Goal: Check status: Check status

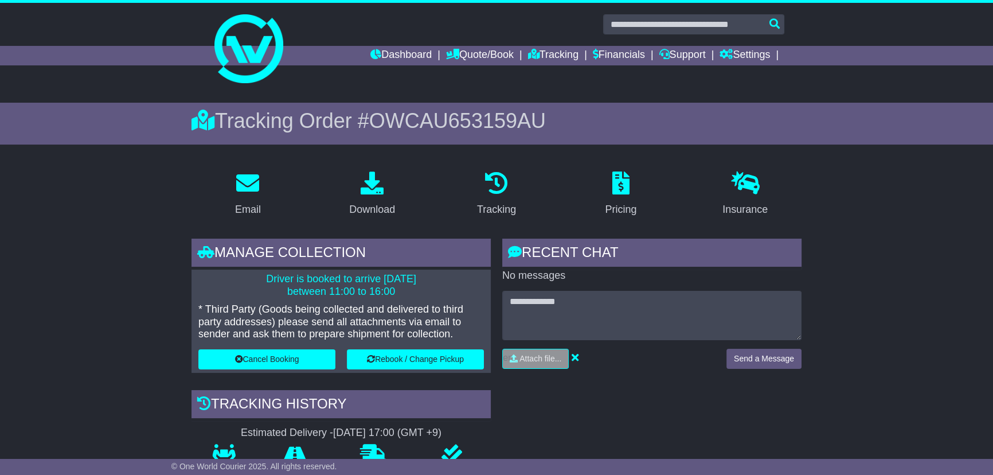
type input "*********"
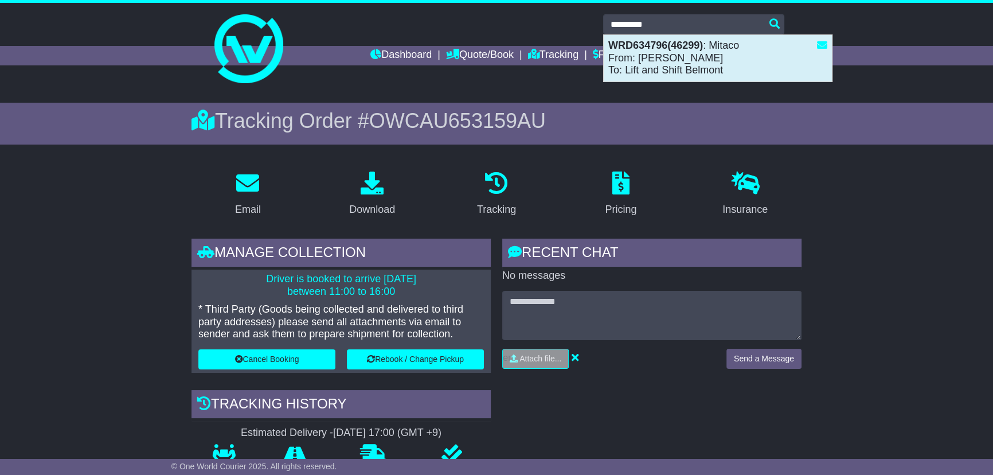
click at [655, 64] on div "WRD634796(46299) : Mitaco From: Michael Kaufmann To: Lift and Shift Belmont" at bounding box center [718, 58] width 228 height 46
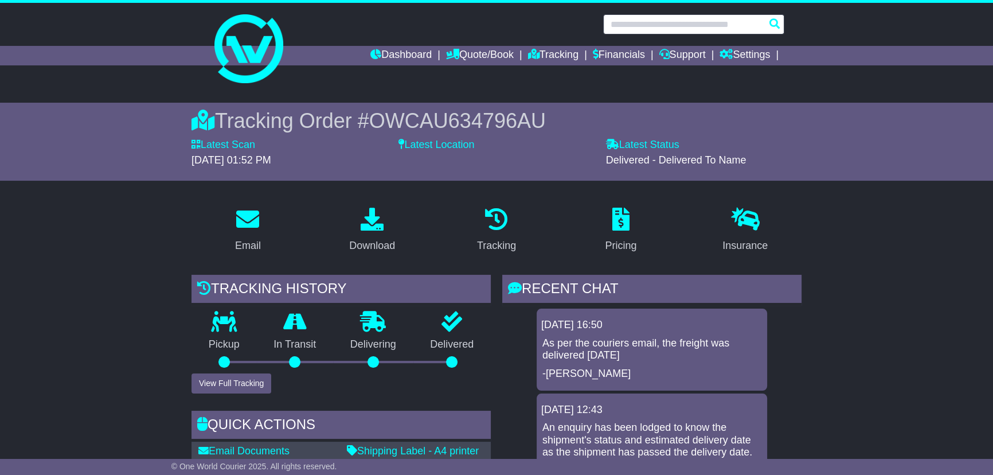
click at [667, 23] on input "text" at bounding box center [693, 24] width 181 height 20
paste input "*********"
type input "*********"
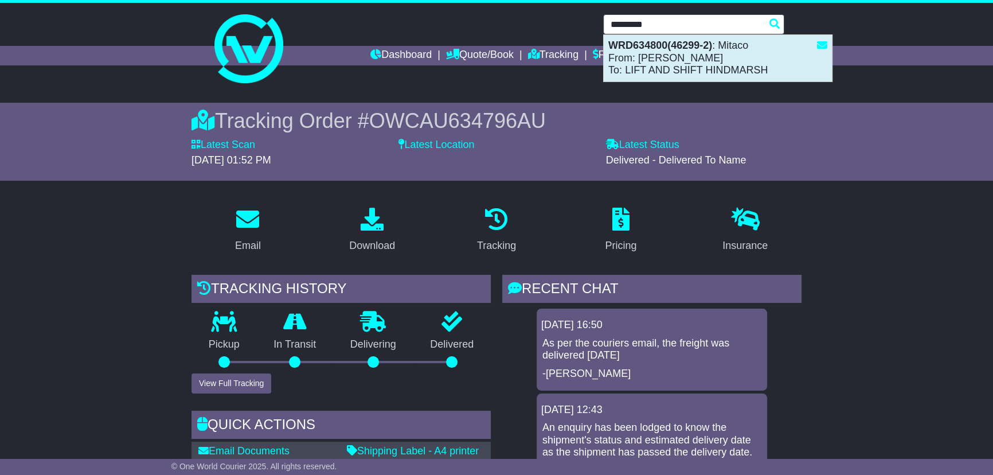
click at [676, 65] on div "WRD634800(46299-2) : Mitaco From: Michael Kaufmann To: LIFT AND SHIFT HINDMARSH" at bounding box center [718, 58] width 228 height 46
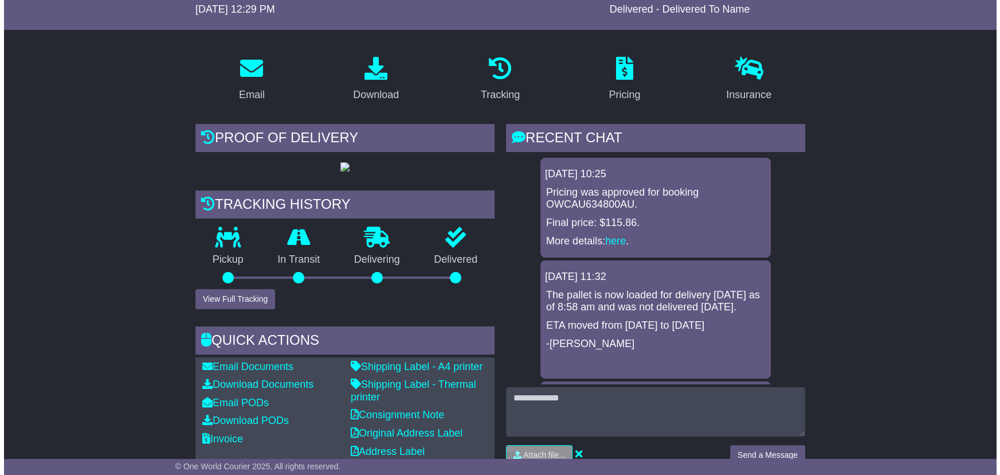
scroll to position [156, 0]
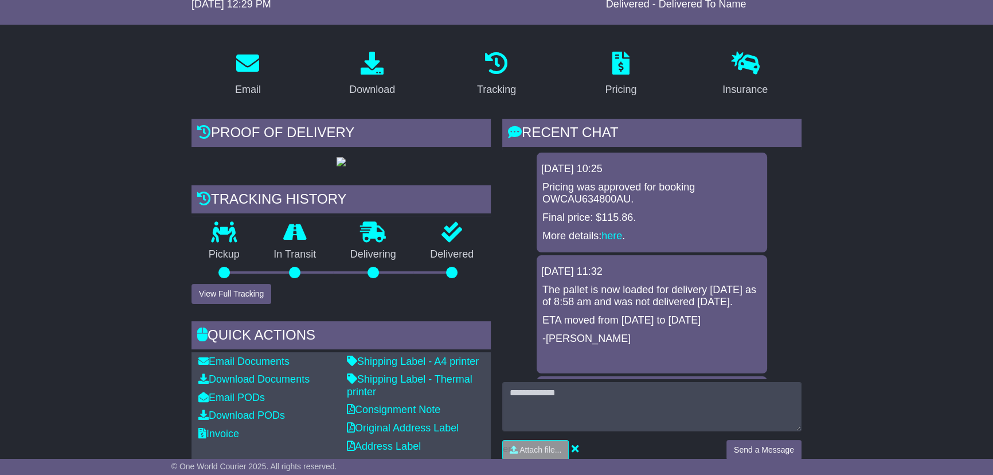
click at [237, 284] on div "Pickup" at bounding box center [223, 253] width 65 height 62
drag, startPoint x: 236, startPoint y: 385, endPoint x: 235, endPoint y: 392, distance: 7.0
click at [236, 304] on button "View Full Tracking" at bounding box center [231, 294] width 80 height 20
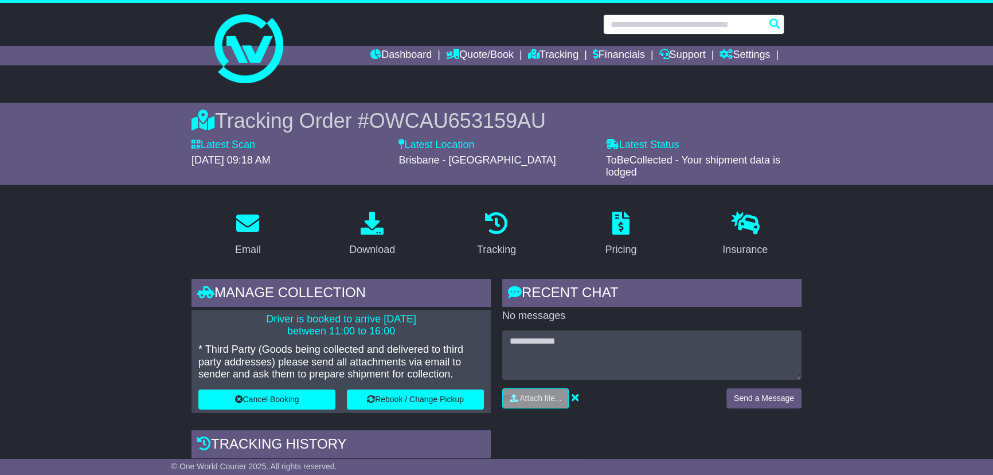
click at [651, 19] on input "text" at bounding box center [693, 24] width 181 height 20
paste input "*********"
type input "*********"
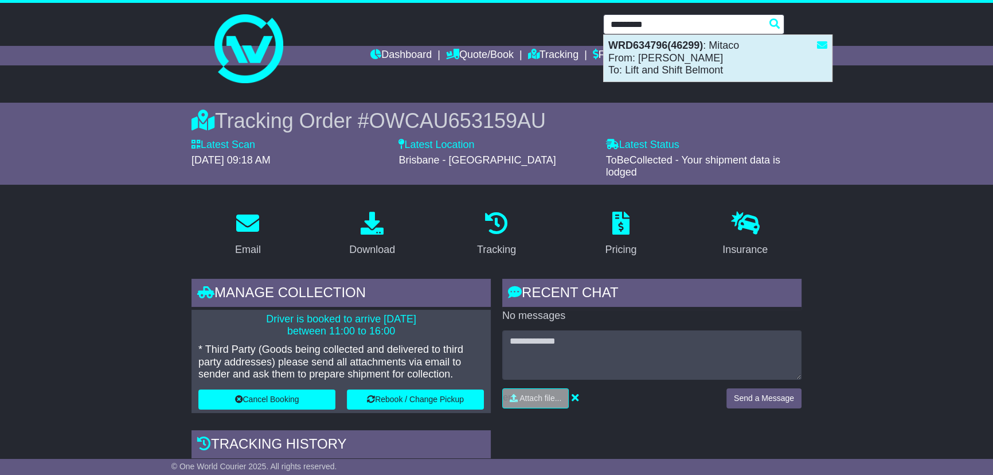
click at [658, 52] on div "WRD634796(46299) : Mitaco From: Michael Kaufmann To: Lift and Shift Belmont" at bounding box center [718, 58] width 228 height 46
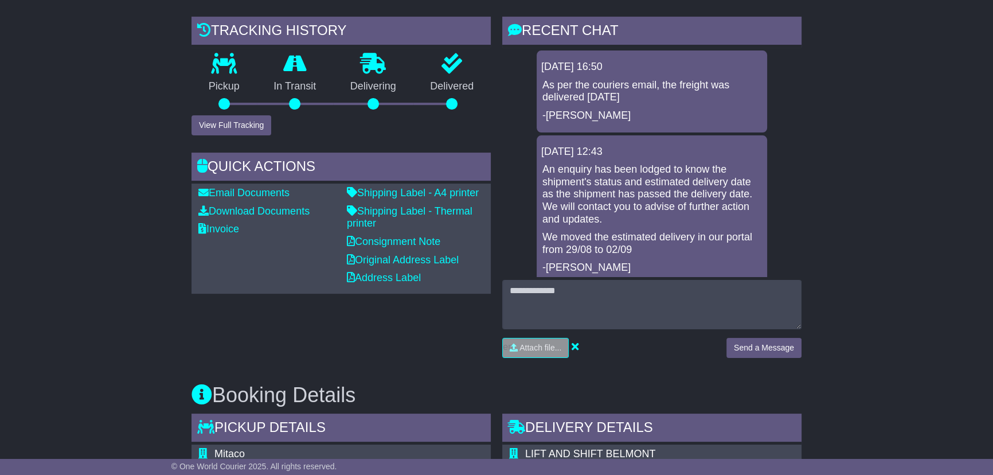
scroll to position [260, 0]
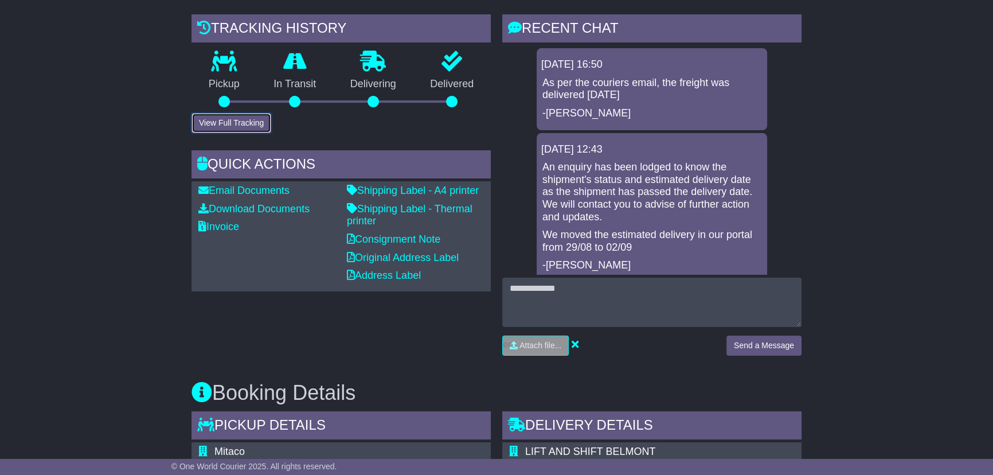
click at [227, 127] on button "View Full Tracking" at bounding box center [231, 123] width 80 height 20
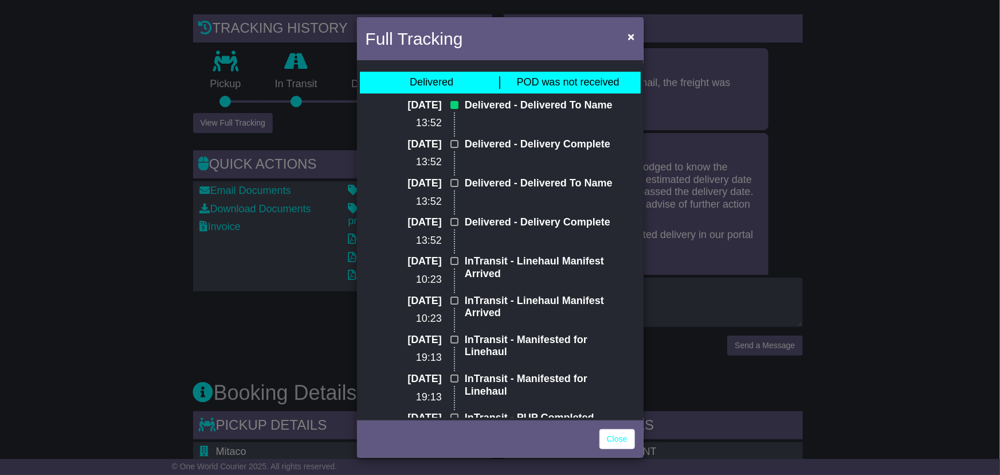
click at [142, 164] on div "Full Tracking × Delivered POD was not received 01 Sep 2025 13:52 Delivered - De…" at bounding box center [500, 237] width 1000 height 475
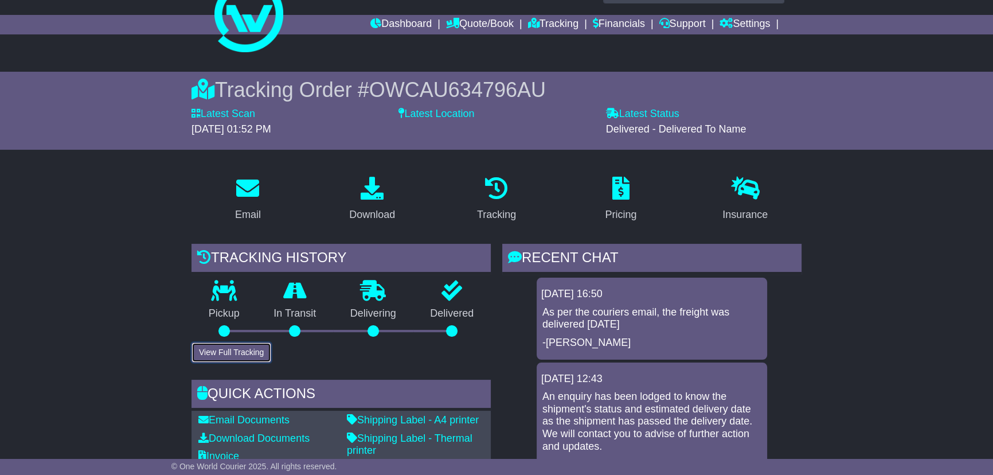
scroll to position [0, 0]
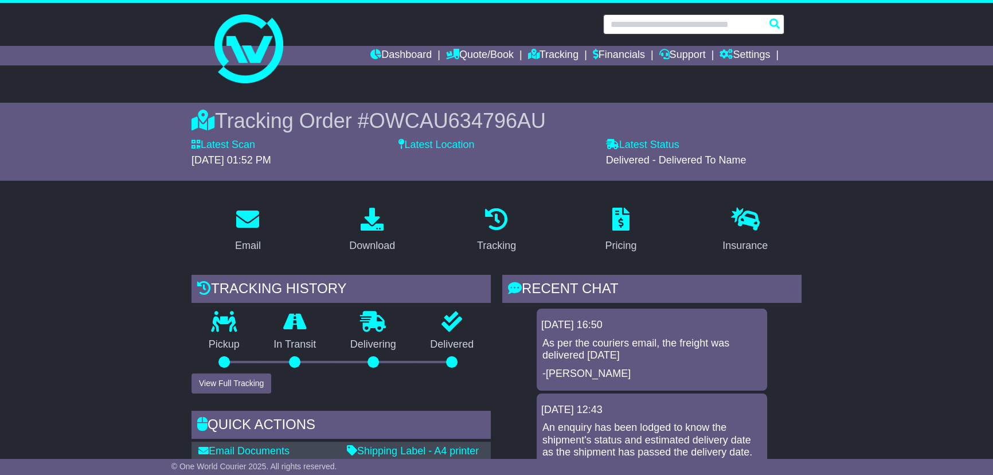
click at [675, 23] on input "text" at bounding box center [693, 24] width 181 height 20
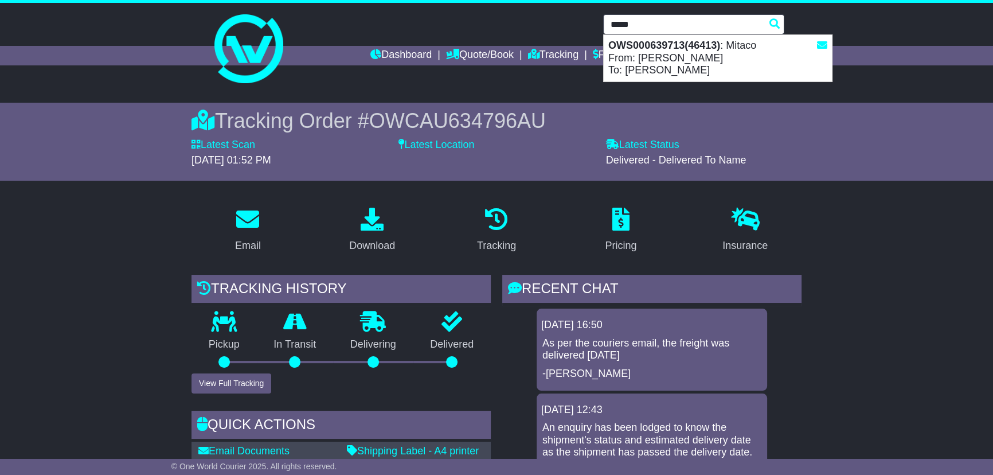
click at [668, 48] on strong "OWS000639713(46413)" at bounding box center [664, 45] width 112 height 11
type input "**********"
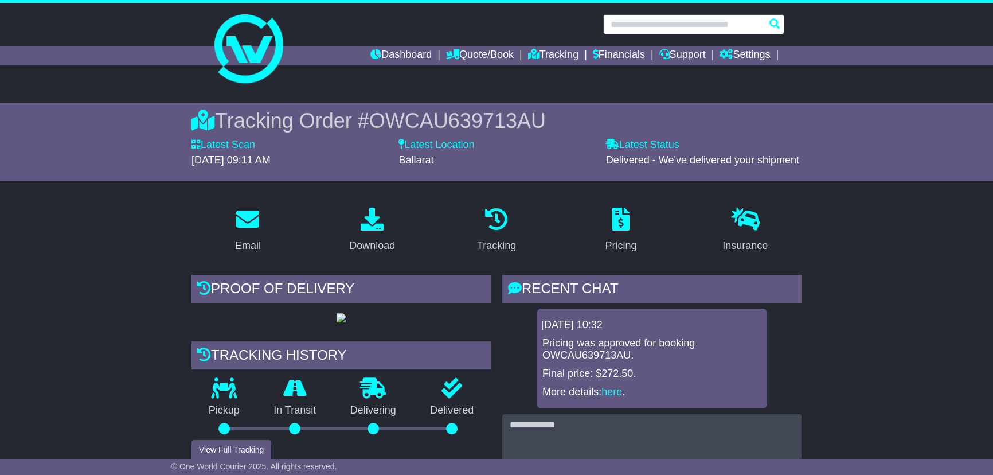
click at [668, 22] on input "text" at bounding box center [693, 24] width 181 height 20
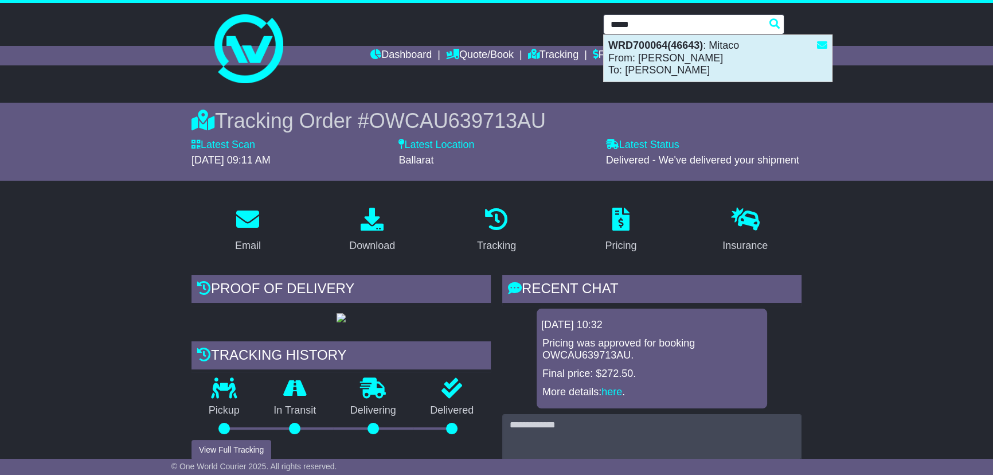
click at [656, 74] on div "WRD700064(46643) : Mitaco From: [PERSON_NAME] To: [PERSON_NAME]" at bounding box center [718, 58] width 228 height 46
type input "*********"
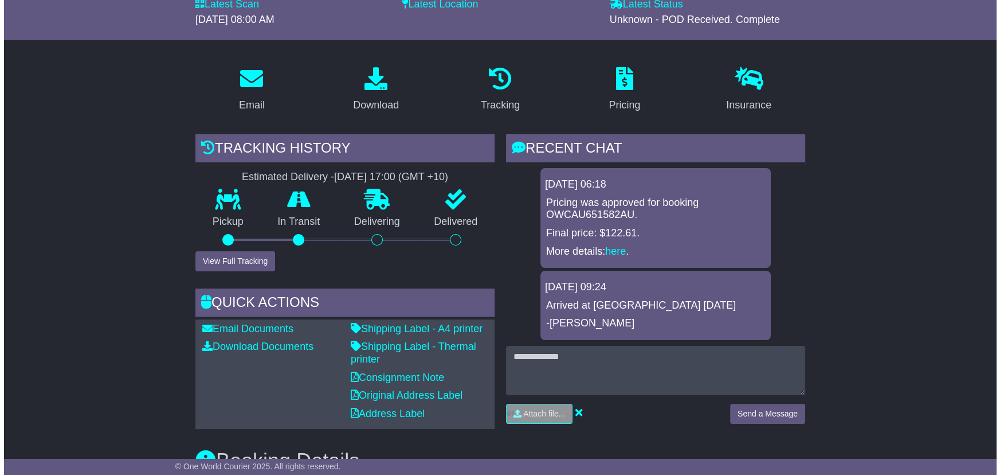
scroll to position [156, 0]
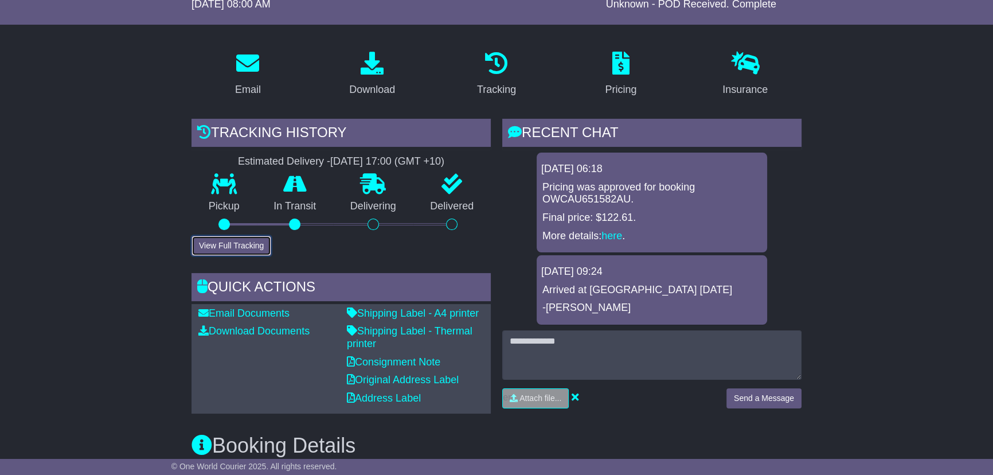
click at [247, 246] on button "View Full Tracking" at bounding box center [231, 246] width 80 height 20
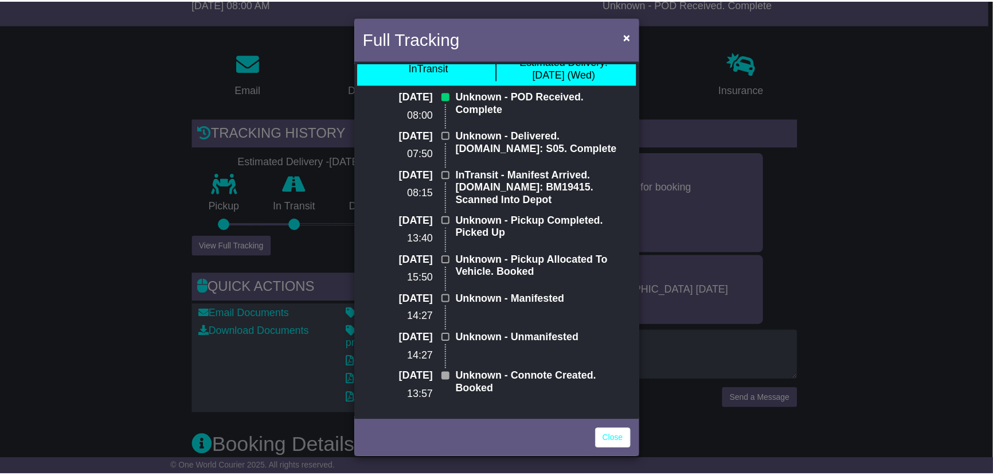
scroll to position [0, 0]
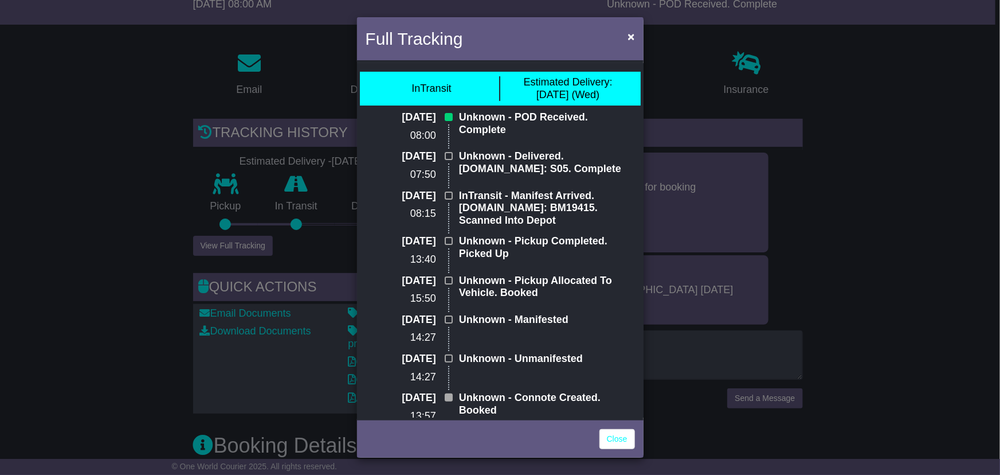
click at [109, 279] on div "Full Tracking × InTransit Estimated Delivery: [DATE] (Wed) [DATE] 08:00 Unknown…" at bounding box center [500, 237] width 1000 height 475
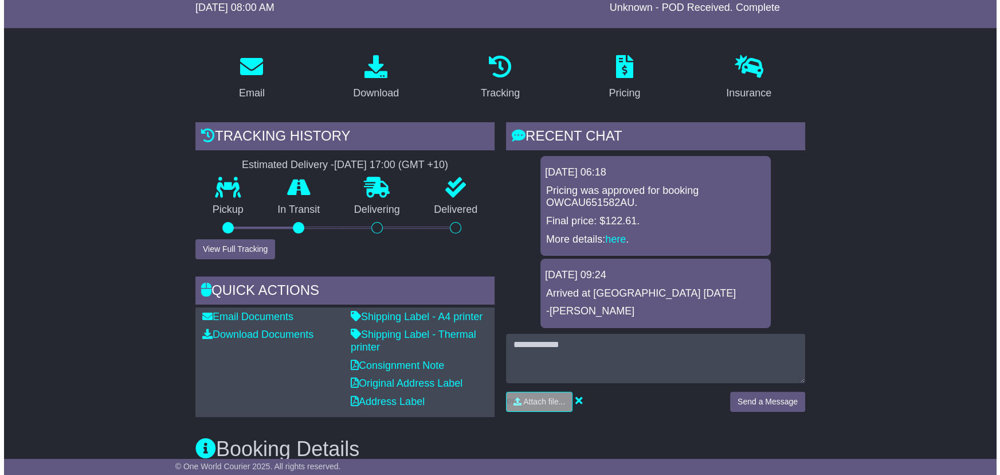
scroll to position [150, 0]
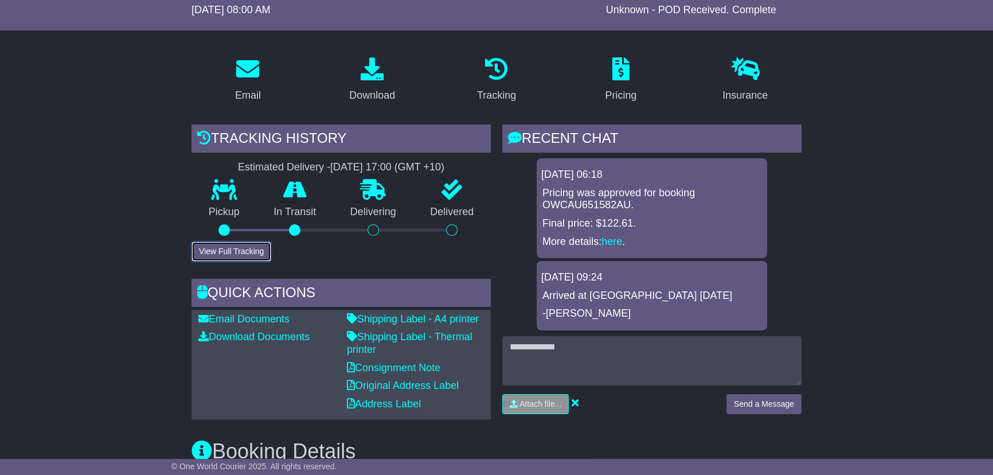
click at [221, 246] on button "View Full Tracking" at bounding box center [231, 251] width 80 height 20
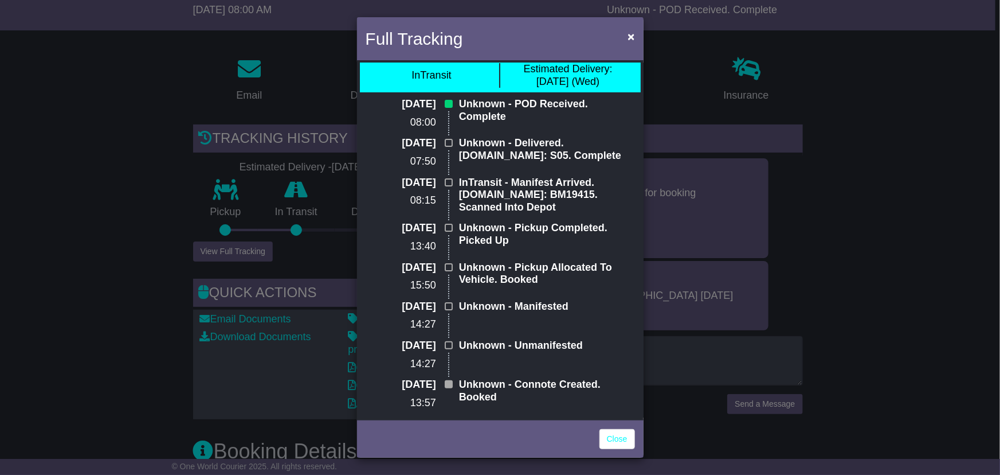
scroll to position [21, 0]
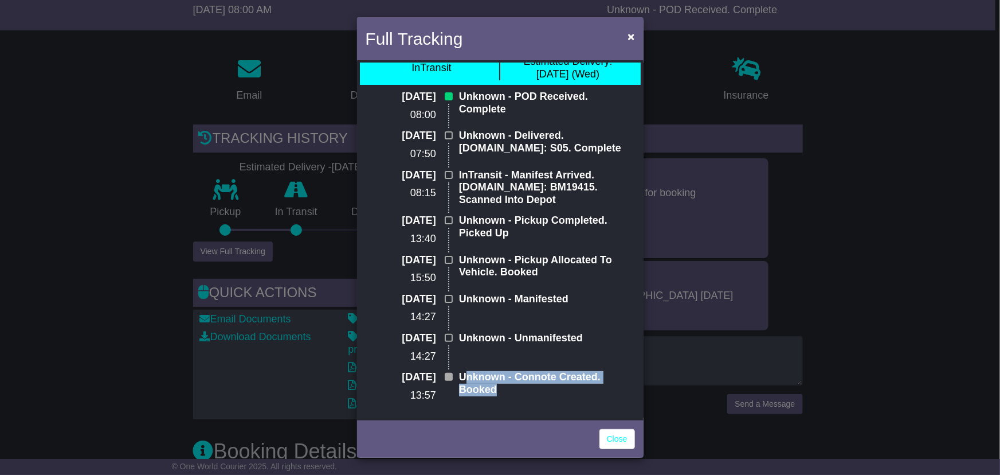
drag, startPoint x: 468, startPoint y: 376, endPoint x: 544, endPoint y: 398, distance: 79.5
click at [544, 398] on div "Unknown - Connote Created. Booked" at bounding box center [546, 390] width 187 height 39
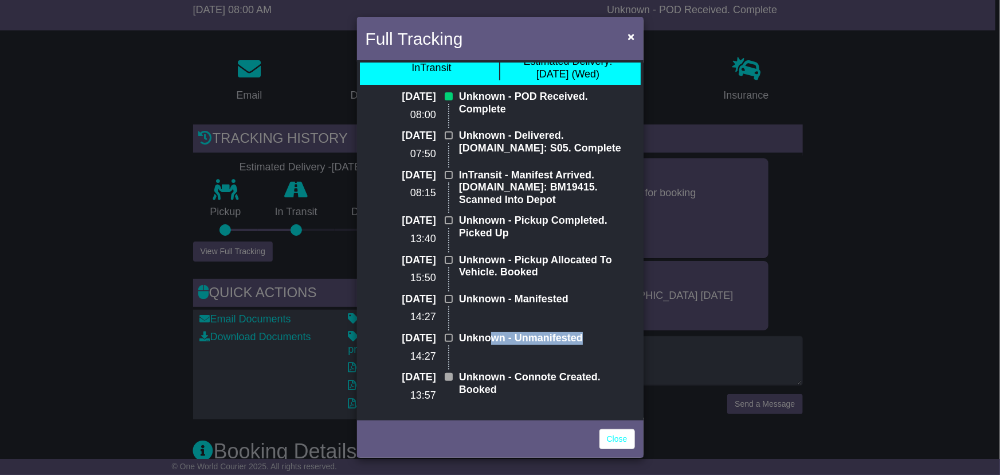
drag, startPoint x: 490, startPoint y: 341, endPoint x: 590, endPoint y: 338, distance: 99.8
click at [590, 338] on p "Unknown - Unmanifested" at bounding box center [547, 338] width 176 height 13
drag, startPoint x: 479, startPoint y: 301, endPoint x: 585, endPoint y: 302, distance: 106.1
click at [585, 302] on p "Unknown - Manifested" at bounding box center [547, 299] width 176 height 13
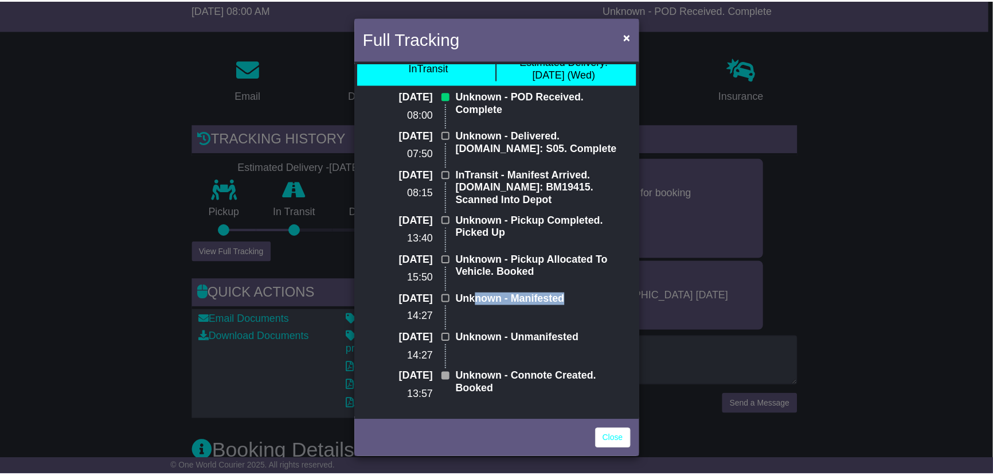
scroll to position [0, 0]
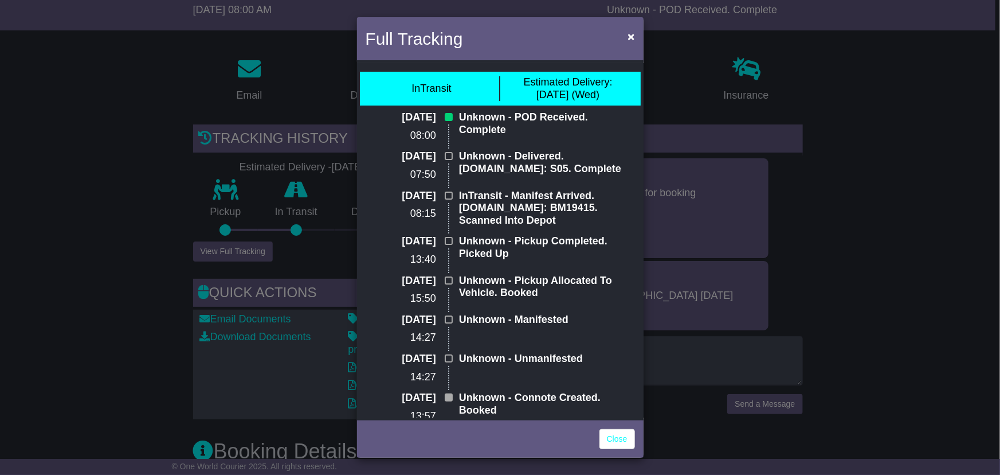
click at [146, 212] on div "Full Tracking × InTransit Estimated Delivery: [DATE] (Wed) [DATE] 08:00 Unknown…" at bounding box center [500, 237] width 1000 height 475
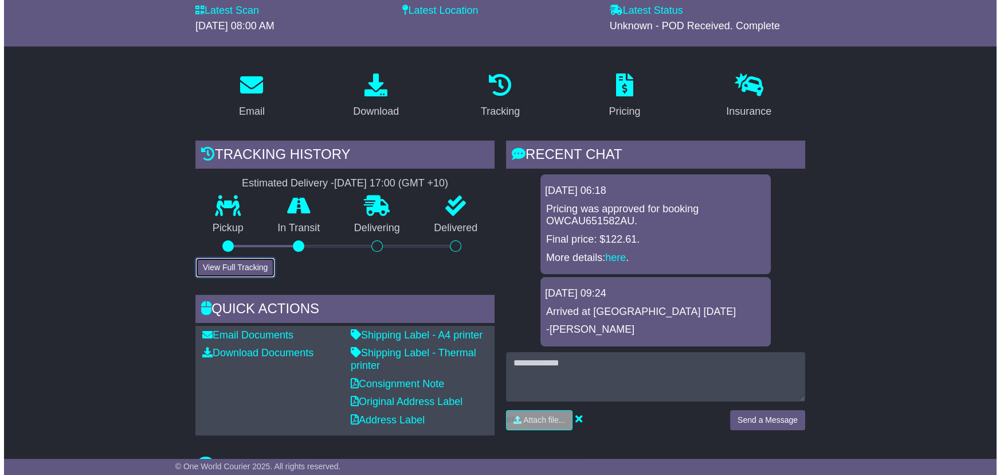
scroll to position [150, 0]
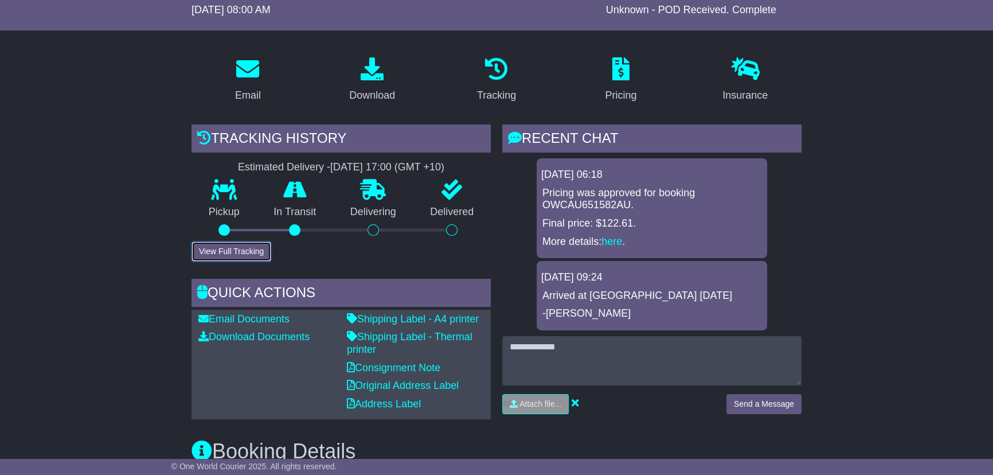
click at [257, 253] on button "View Full Tracking" at bounding box center [231, 251] width 80 height 20
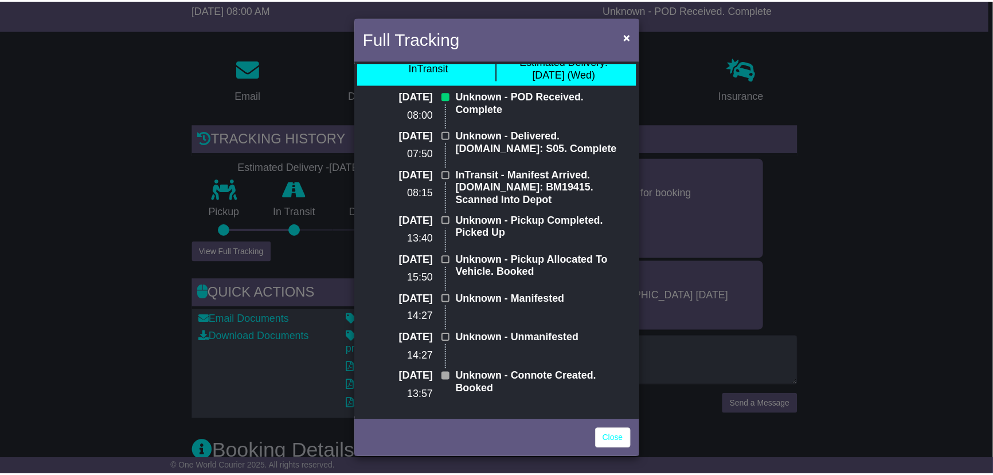
scroll to position [0, 0]
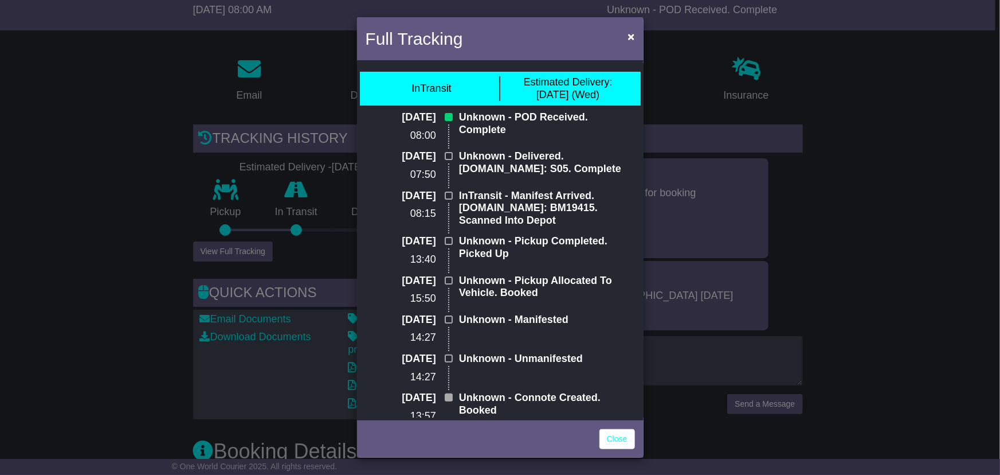
click at [92, 156] on div "Full Tracking × InTransit Estimated Delivery: [DATE] (Wed) [DATE] 08:00 Unknown…" at bounding box center [500, 237] width 1000 height 475
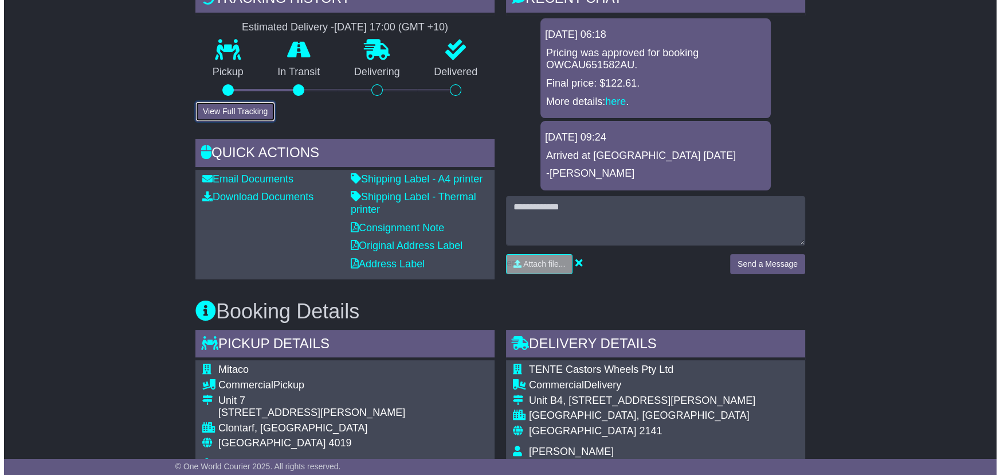
scroll to position [202, 0]
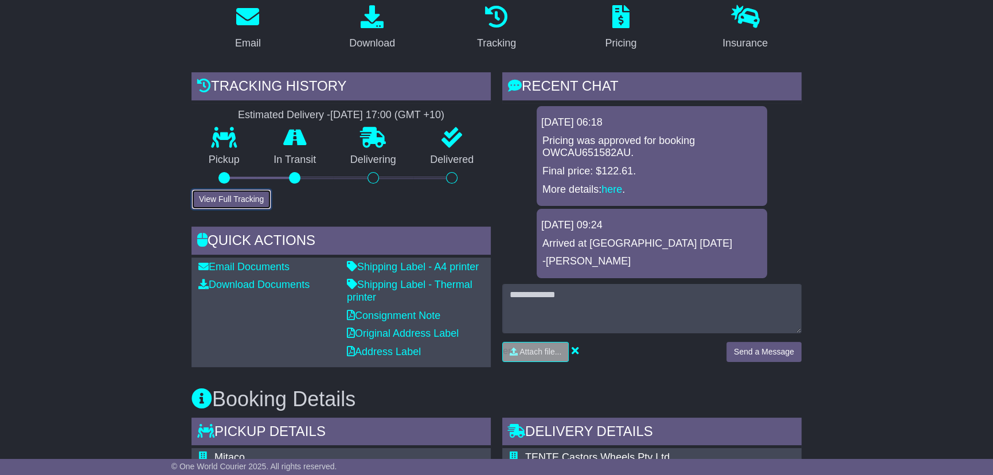
click at [218, 201] on button "View Full Tracking" at bounding box center [231, 199] width 80 height 20
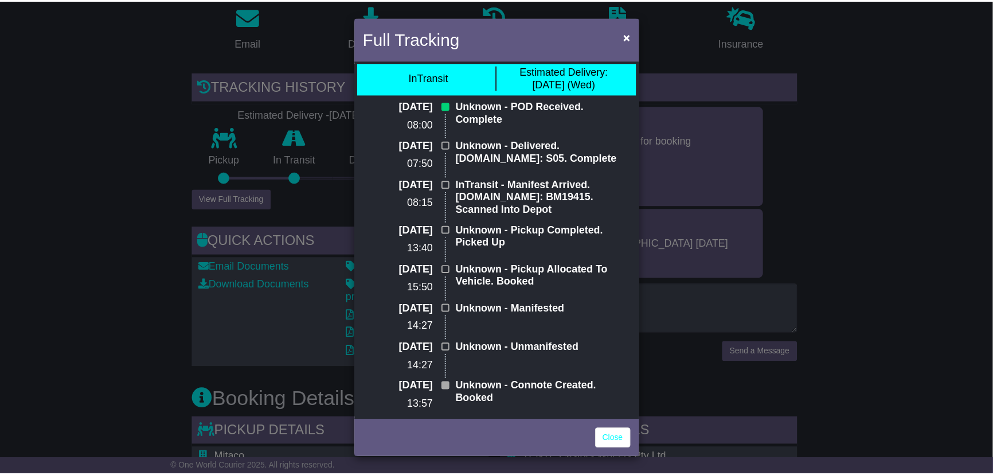
scroll to position [21, 0]
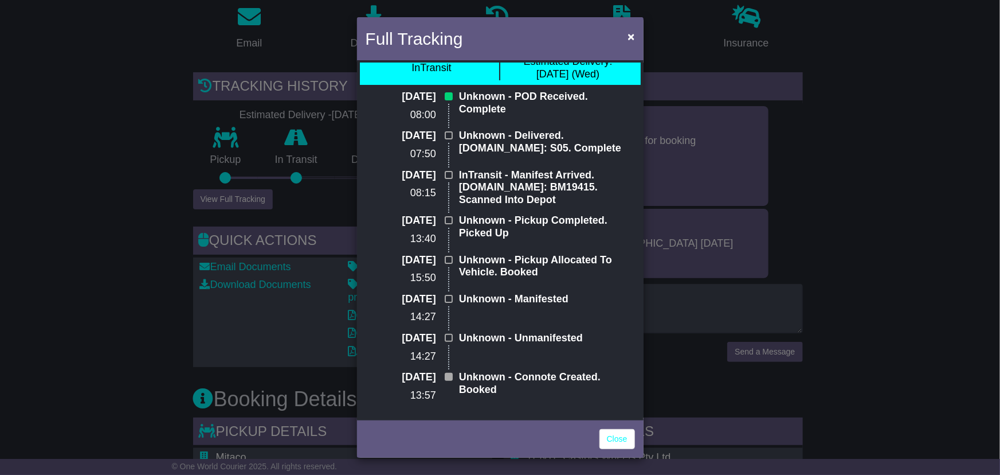
click at [712, 300] on div "Full Tracking × InTransit Estimated Delivery: 01 Oct (Wed) 01 Oct 2025 08:00 Un…" at bounding box center [500, 237] width 1000 height 475
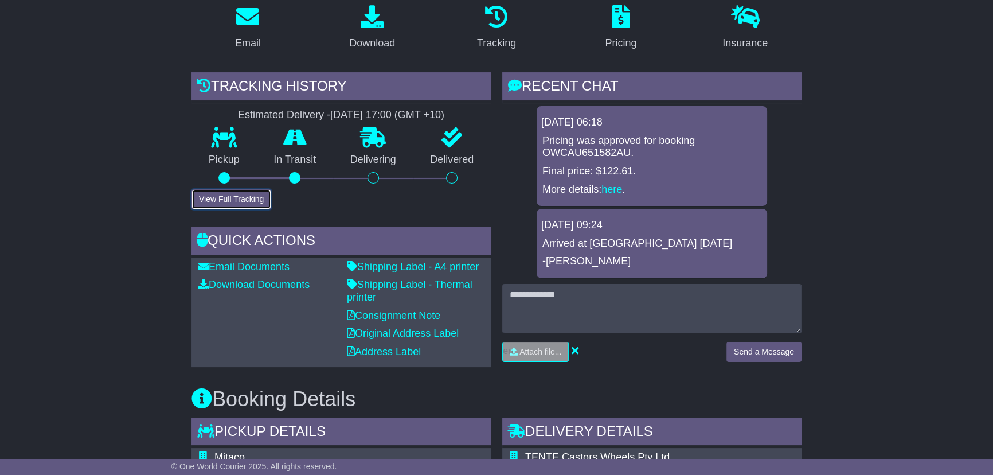
scroll to position [98, 0]
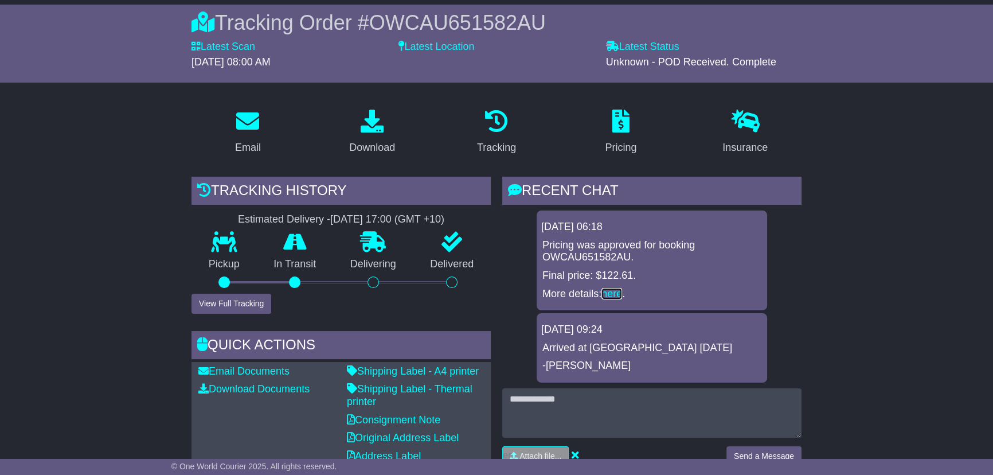
click at [617, 292] on link "here" at bounding box center [611, 293] width 21 height 11
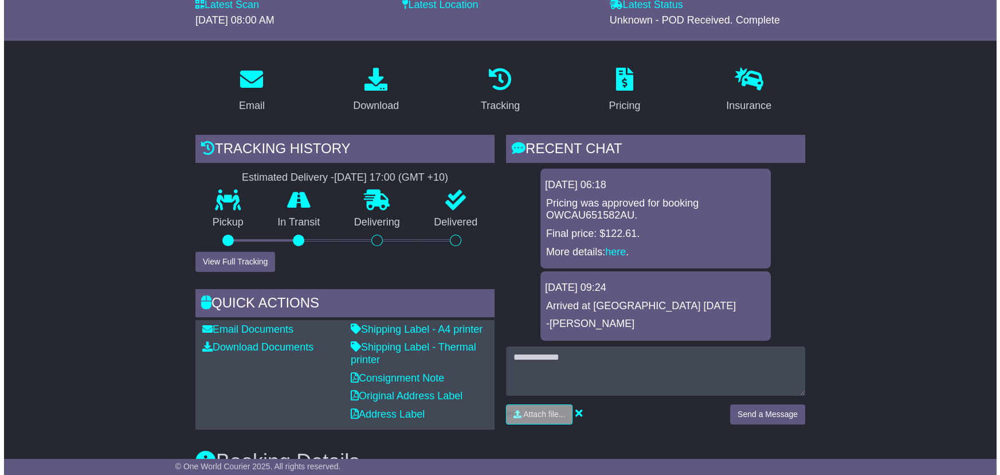
scroll to position [208, 0]
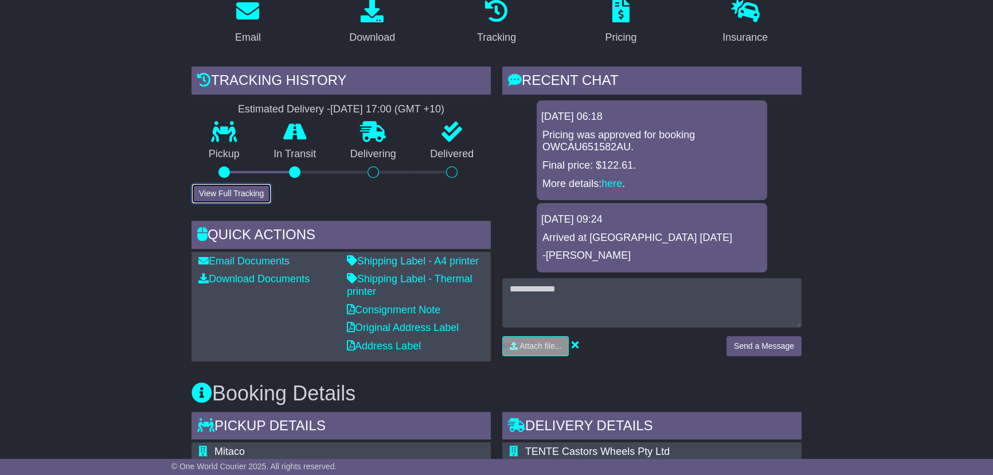
drag, startPoint x: 240, startPoint y: 193, endPoint x: 277, endPoint y: 192, distance: 37.3
click at [240, 193] on button "View Full Tracking" at bounding box center [231, 193] width 80 height 20
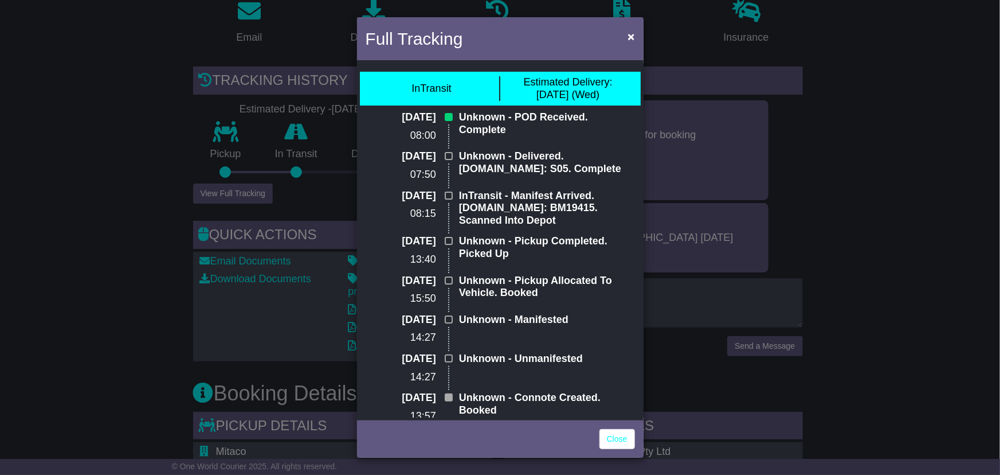
click at [142, 173] on div "Full Tracking × InTransit Estimated Delivery: [DATE] (Wed) [DATE] 08:00 Unknown…" at bounding box center [500, 237] width 1000 height 475
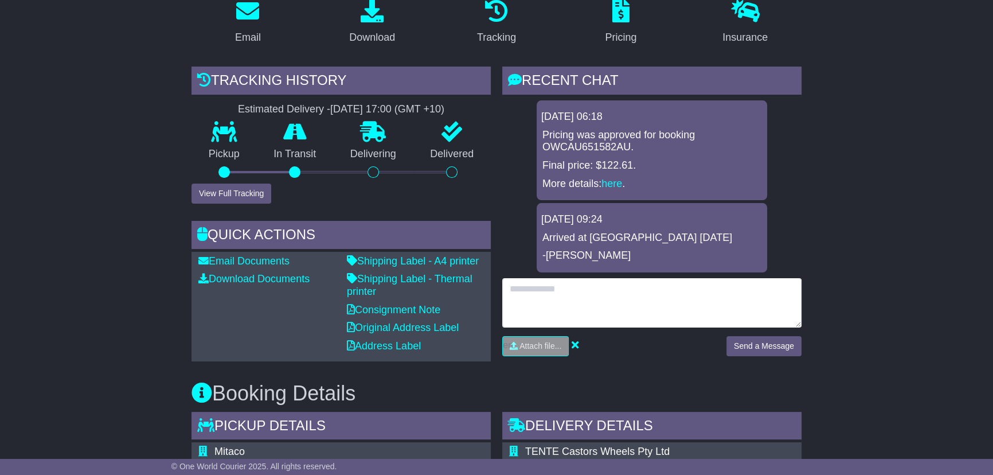
click at [602, 291] on textarea at bounding box center [651, 302] width 299 height 49
type textarea "**********"
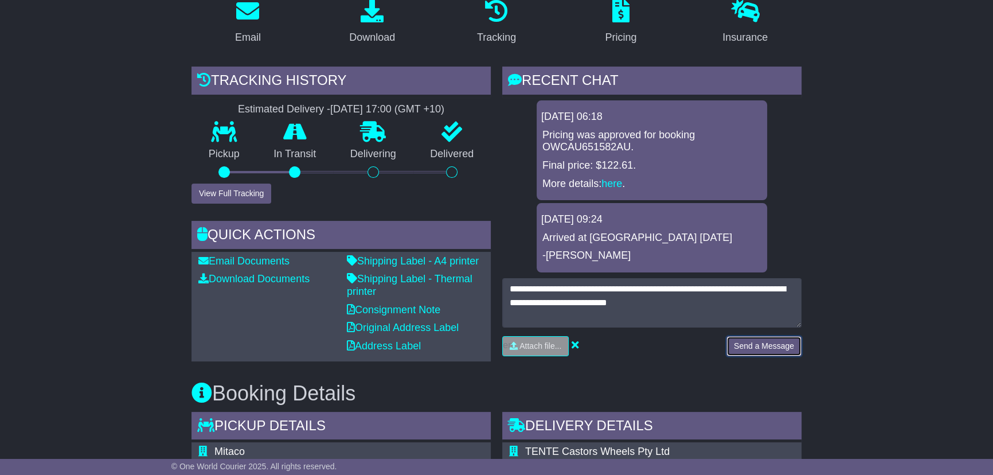
click at [780, 350] on button "Send a Message" at bounding box center [763, 346] width 75 height 20
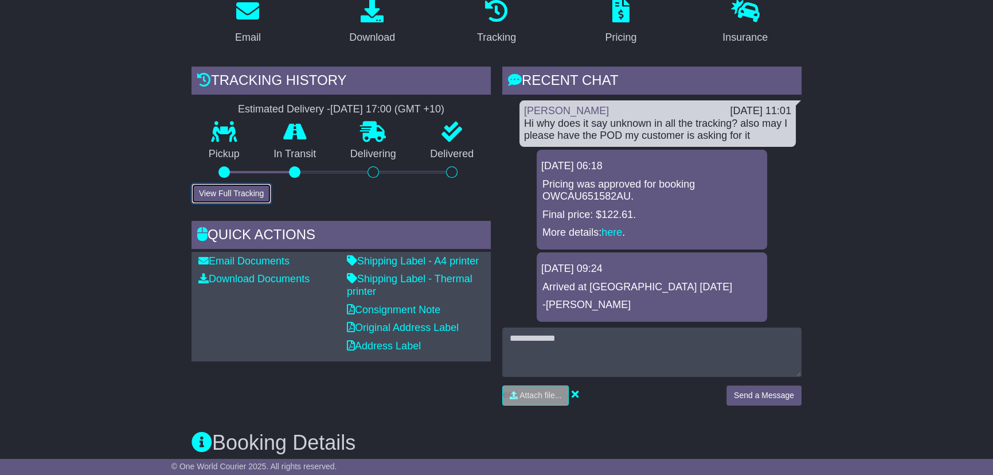
click at [234, 194] on button "View Full Tracking" at bounding box center [231, 193] width 80 height 20
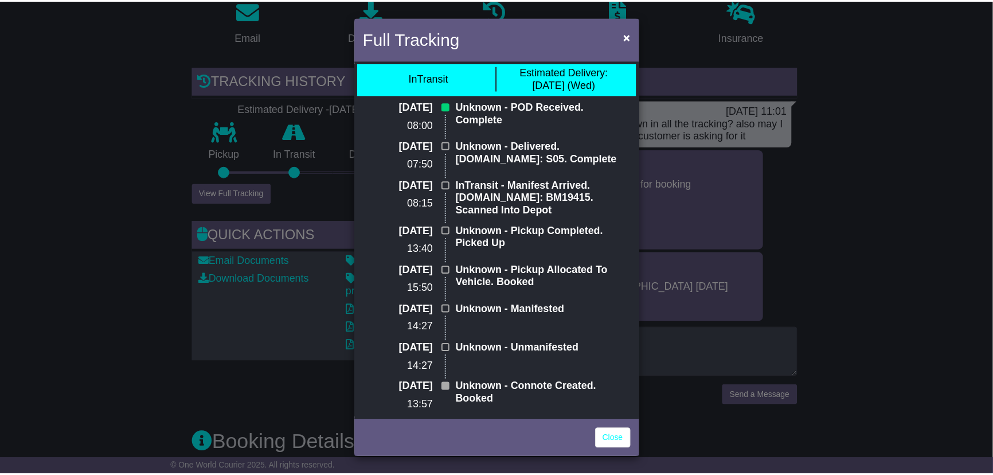
scroll to position [0, 0]
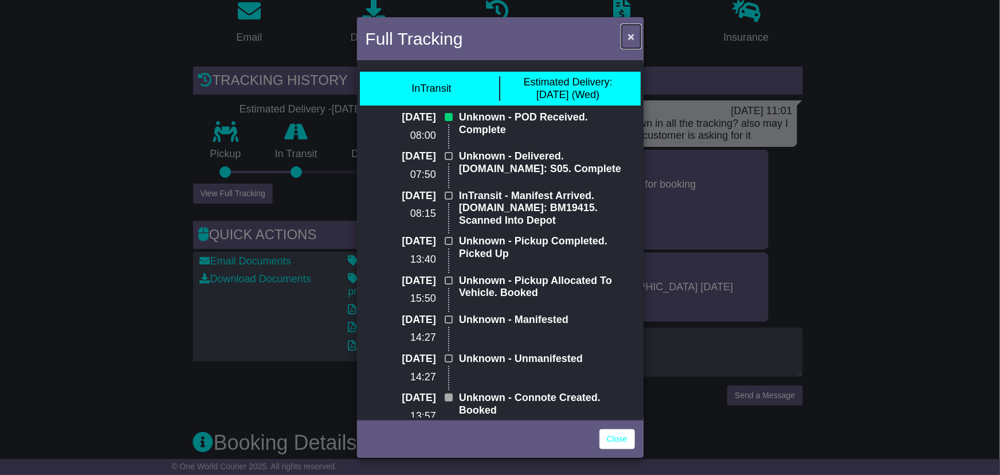
click at [636, 32] on button "×" at bounding box center [631, 37] width 18 height 24
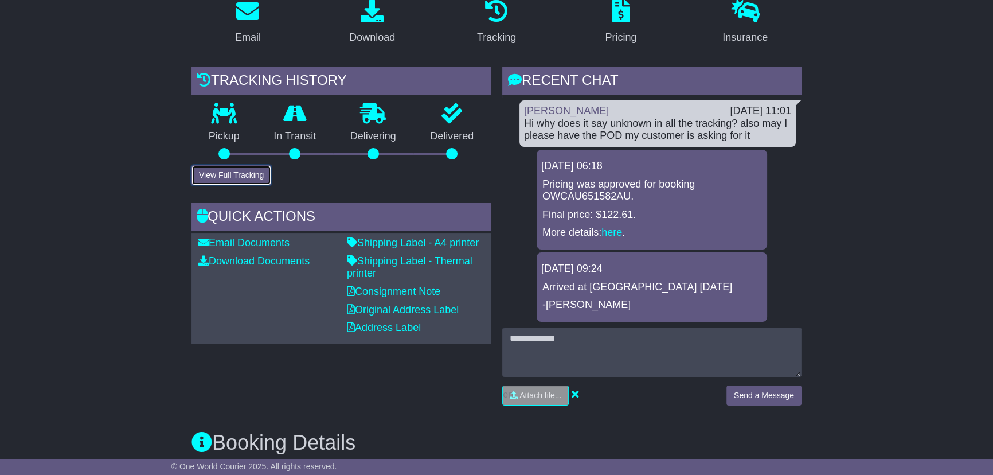
click at [246, 173] on button "View Full Tracking" at bounding box center [231, 175] width 80 height 20
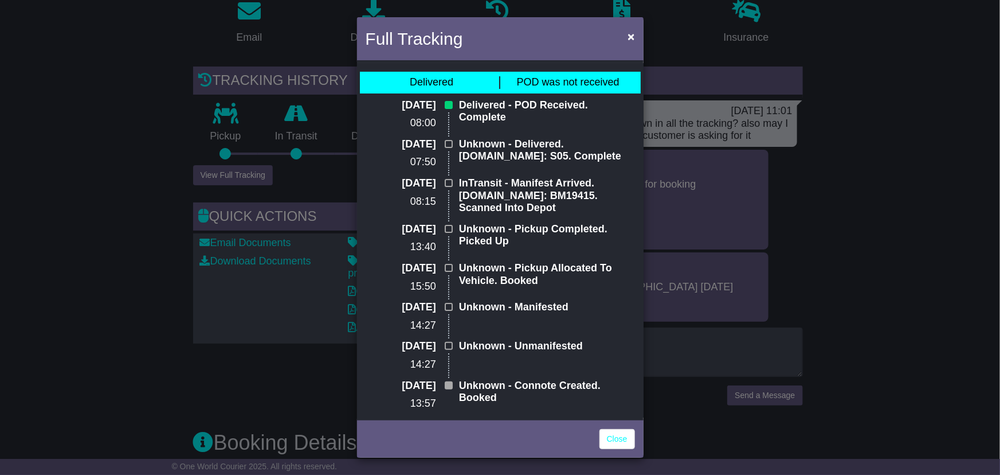
drag, startPoint x: 131, startPoint y: 242, endPoint x: 139, endPoint y: 257, distance: 16.2
click at [131, 242] on div "Full Tracking × Delivered POD was not received [DATE] 08:00 Delivered - POD Rec…" at bounding box center [500, 237] width 1000 height 475
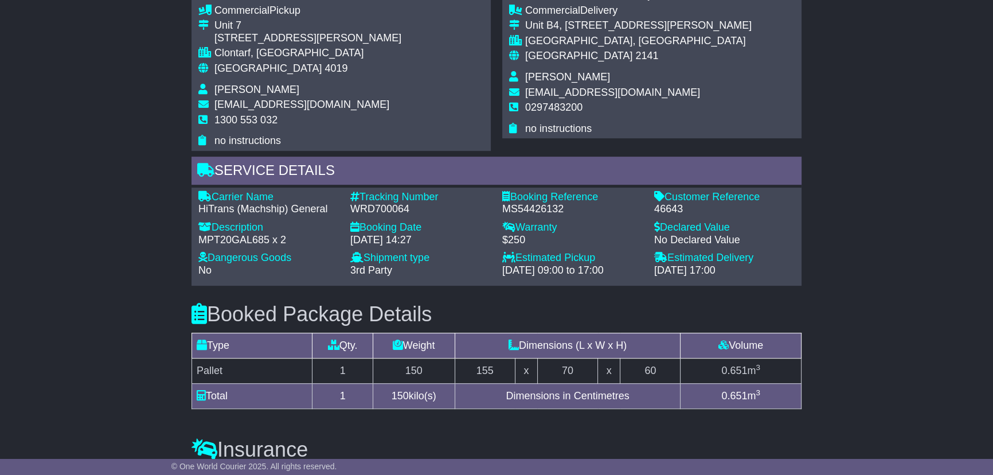
scroll to position [729, 0]
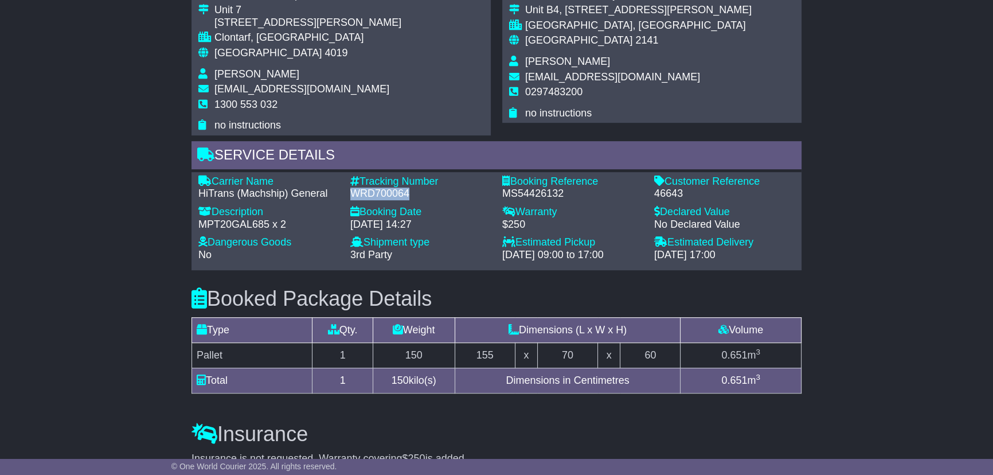
drag, startPoint x: 351, startPoint y: 188, endPoint x: 410, endPoint y: 191, distance: 59.1
click at [410, 191] on div "WRD700064" at bounding box center [420, 193] width 140 height 13
copy div "WRD700064"
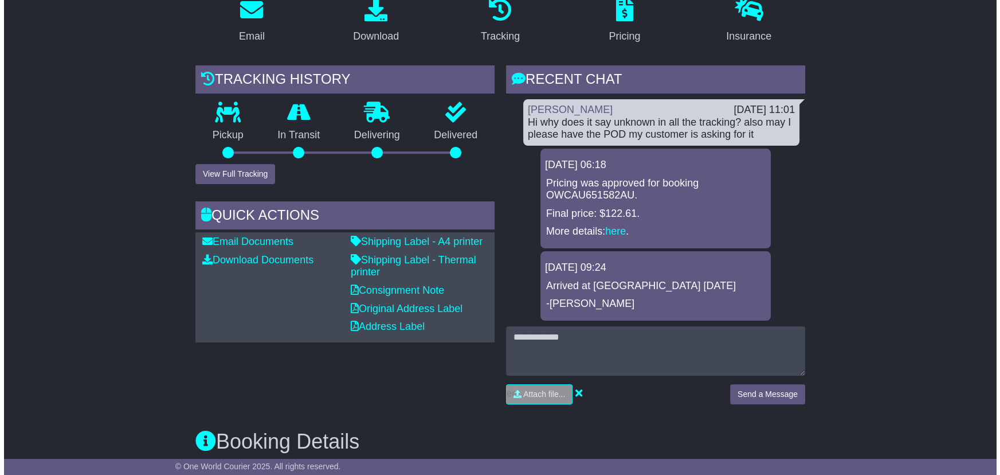
scroll to position [208, 0]
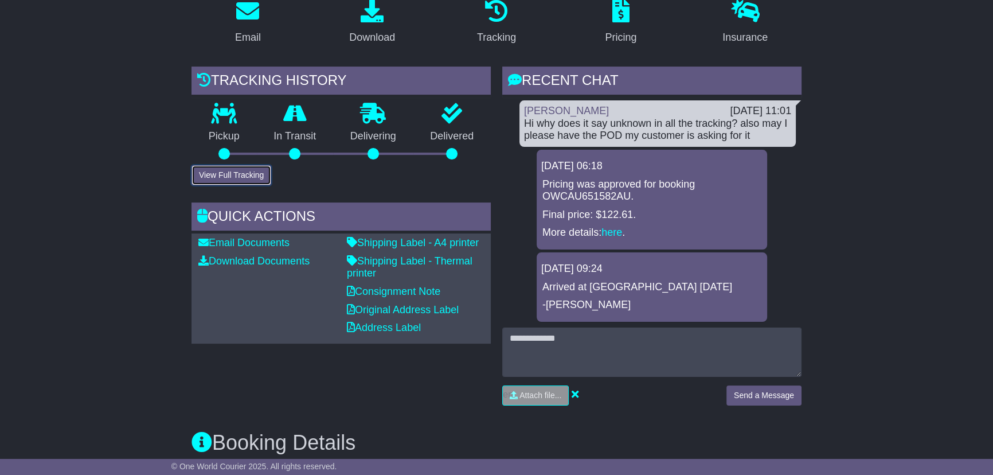
click at [224, 170] on button "View Full Tracking" at bounding box center [231, 175] width 80 height 20
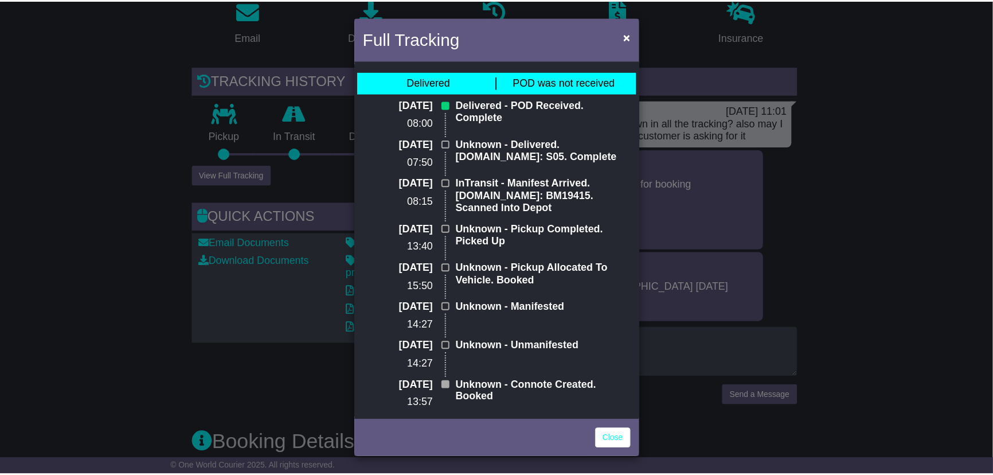
scroll to position [9, 0]
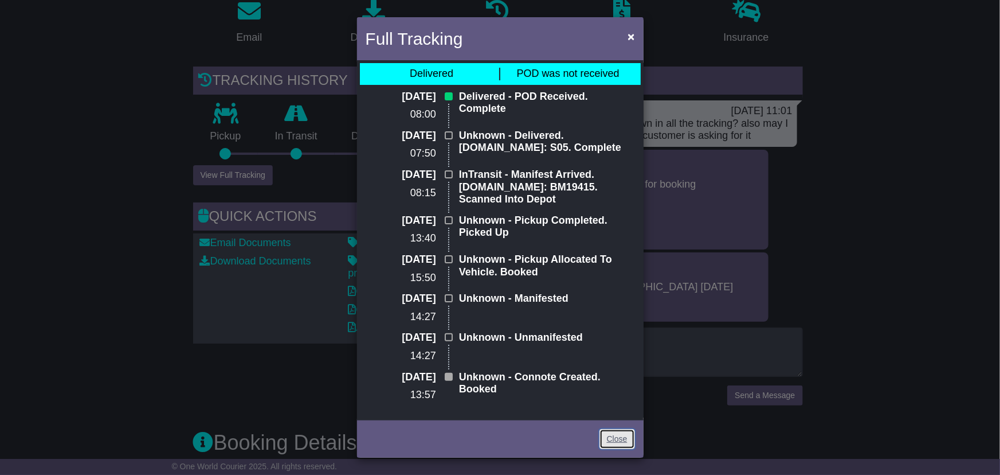
click at [625, 438] on link "Close" at bounding box center [618, 439] width 36 height 20
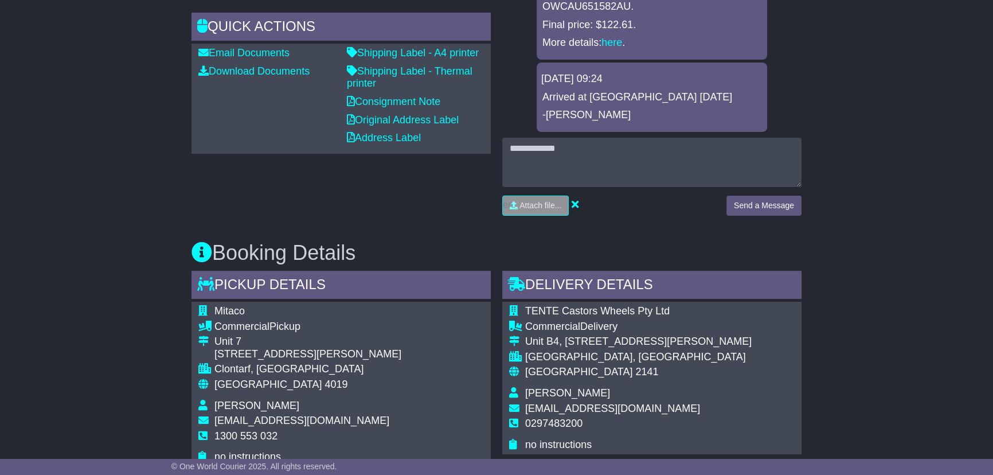
scroll to position [312, 0]
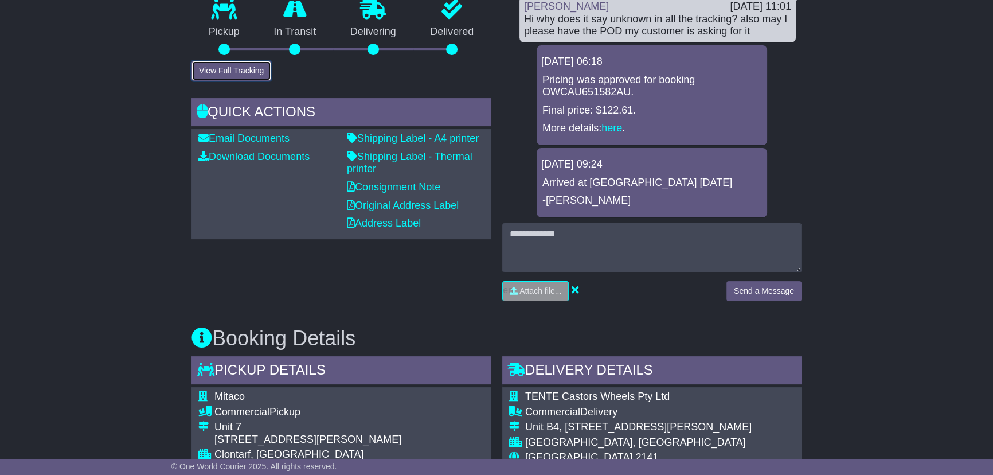
click at [227, 74] on button "View Full Tracking" at bounding box center [231, 71] width 80 height 20
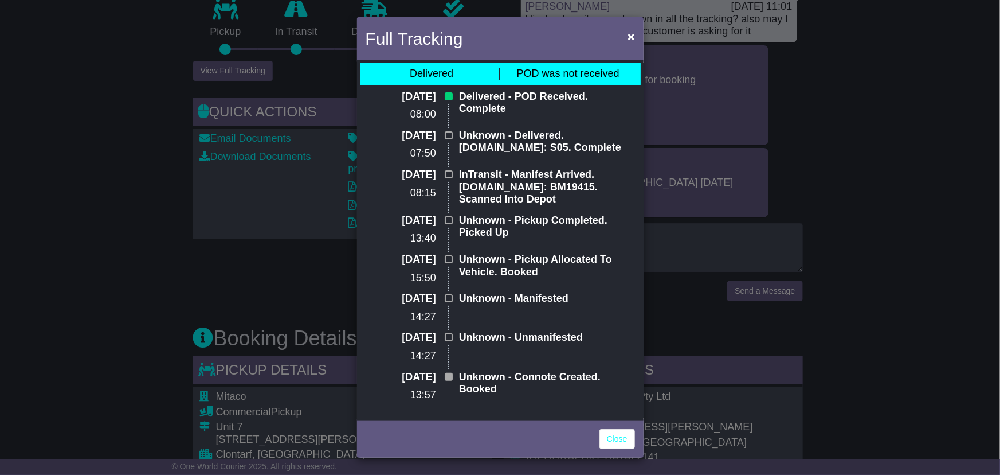
click at [140, 75] on div "Full Tracking × Delivered POD was not received [DATE] 08:00 Delivered - POD Rec…" at bounding box center [500, 237] width 1000 height 475
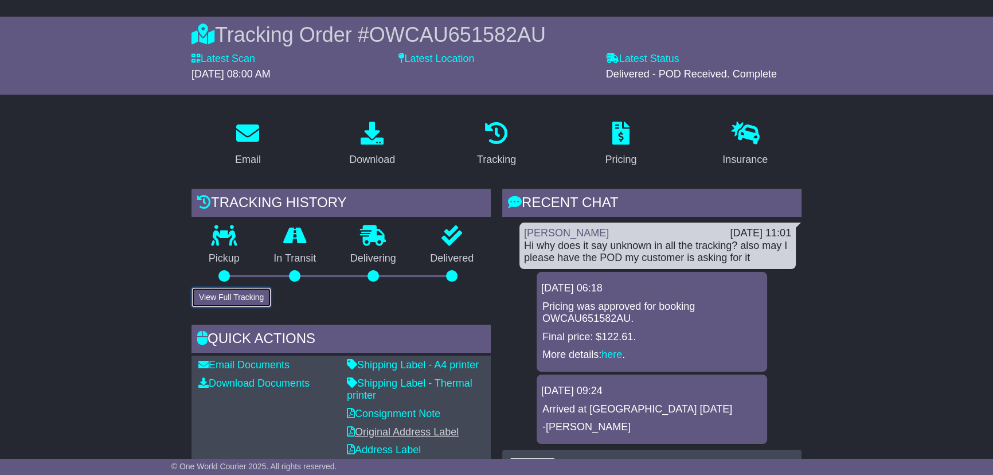
scroll to position [52, 0]
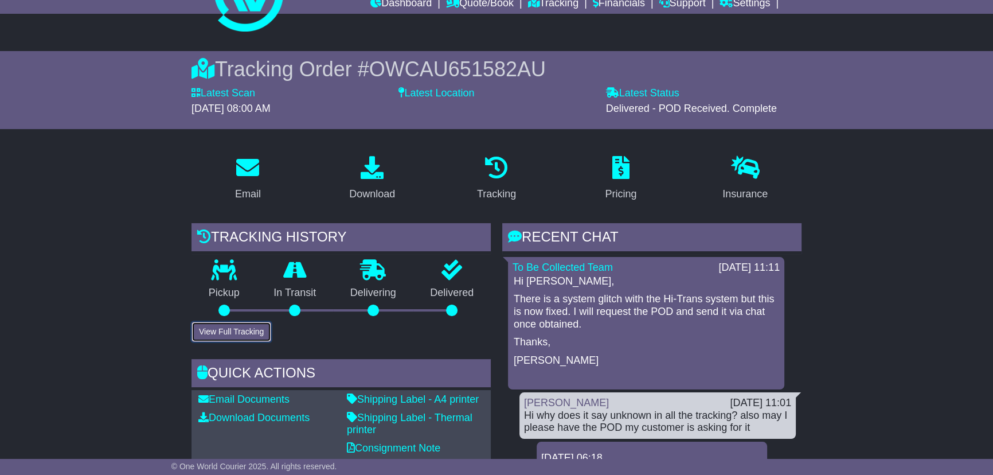
click at [221, 329] on button "View Full Tracking" at bounding box center [231, 332] width 80 height 20
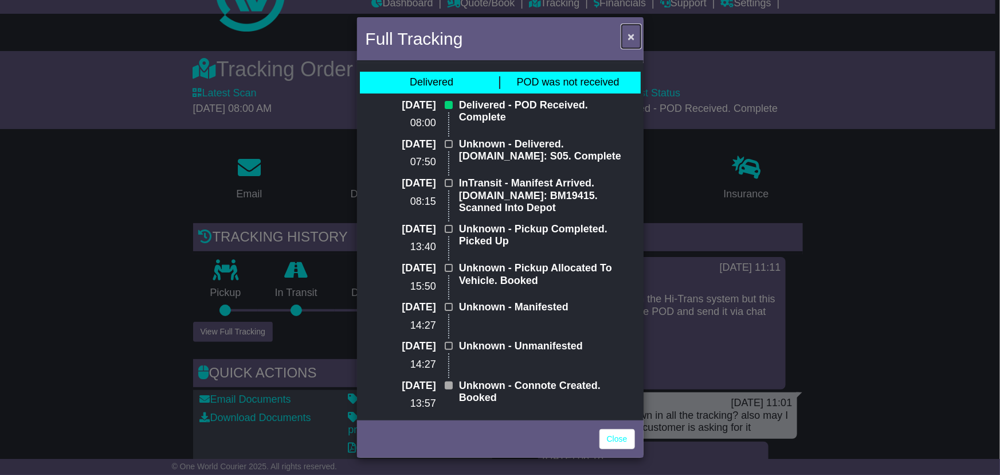
click at [632, 28] on button "×" at bounding box center [631, 37] width 18 height 24
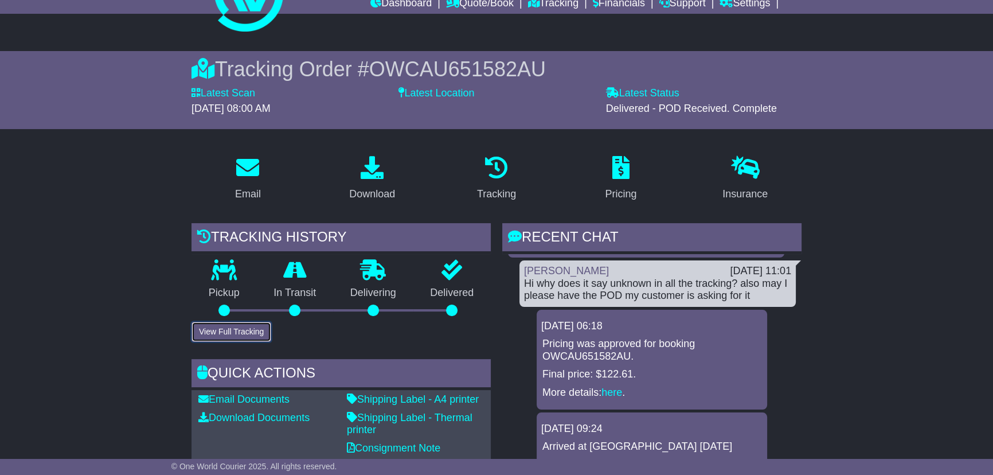
scroll to position [260, 0]
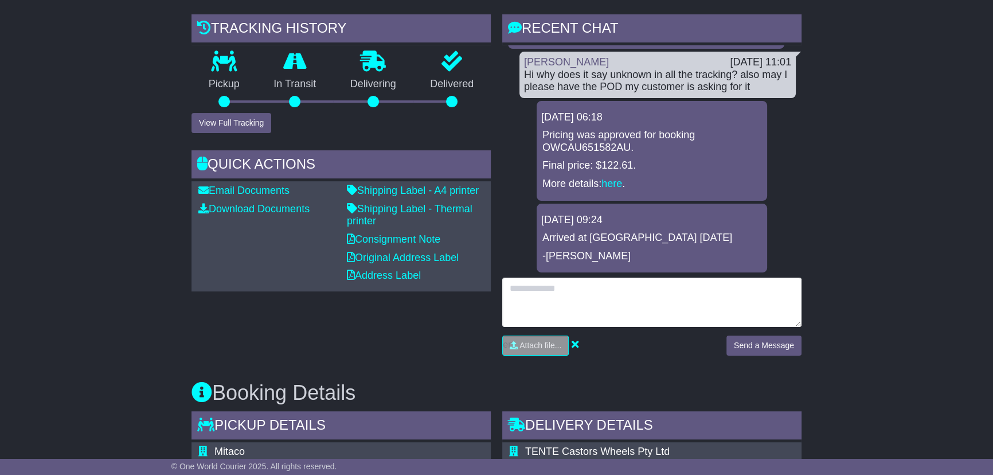
click at [582, 304] on textarea at bounding box center [651, 301] width 299 height 49
type textarea "*"
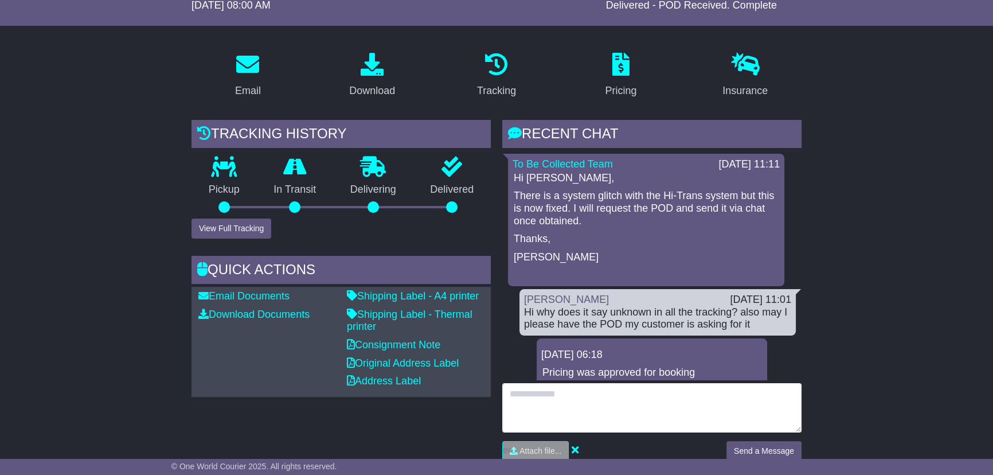
scroll to position [0, 0]
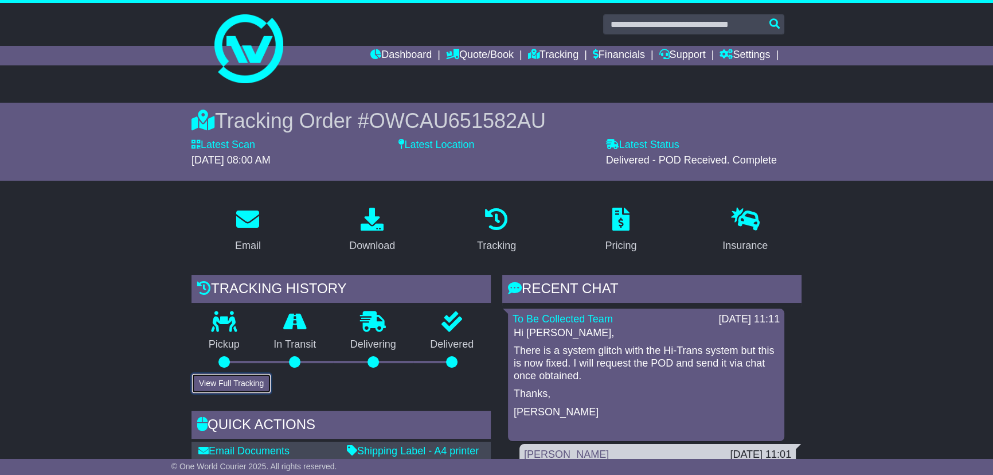
click at [241, 381] on button "View Full Tracking" at bounding box center [231, 383] width 80 height 20
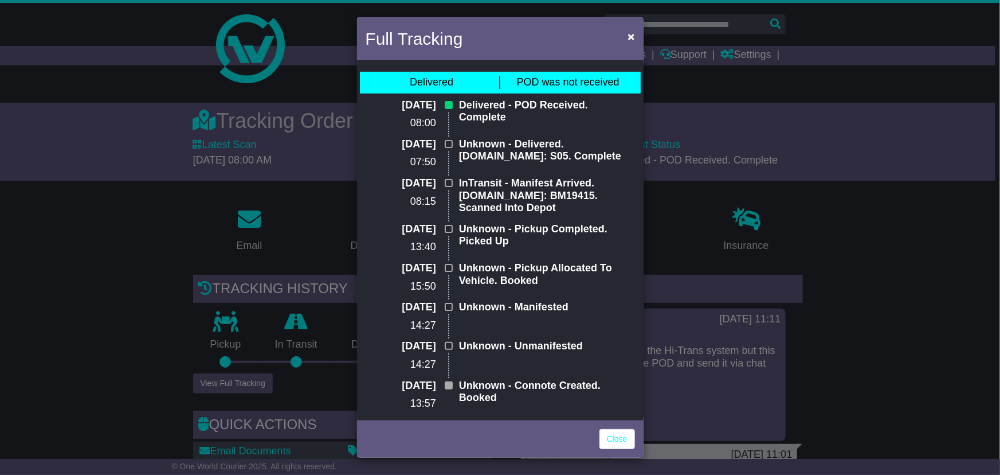
click at [885, 193] on div "Full Tracking × Delivered POD was not received [DATE] 08:00 Delivered - POD Rec…" at bounding box center [500, 237] width 1000 height 475
